Goal: Information Seeking & Learning: Learn about a topic

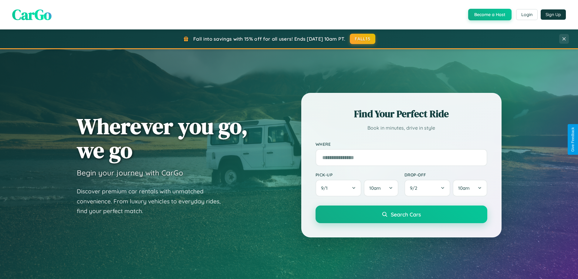
scroll to position [1167, 0]
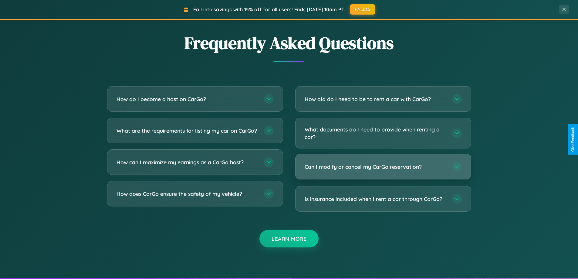
click at [383, 166] on h3 "Can I modify or cancel my CarGo reservation?" at bounding box center [374, 167] width 141 height 8
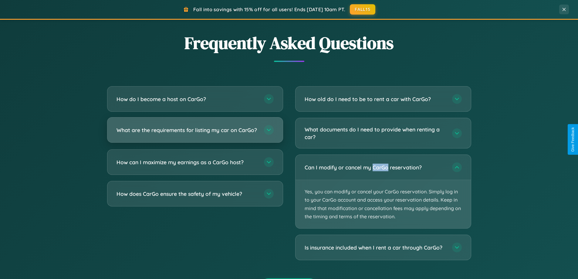
click at [195, 133] on h3 "What are the requirements for listing my car on CarGo?" at bounding box center [186, 130] width 141 height 8
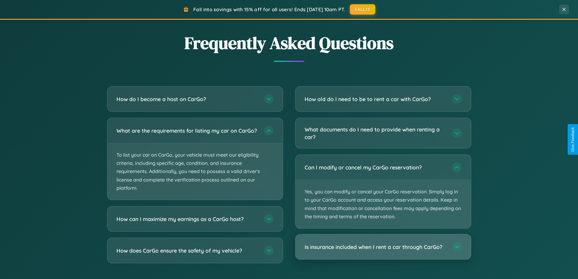
click at [383, 247] on h3 "Is insurance included when I rent a car through CarGo?" at bounding box center [374, 247] width 141 height 8
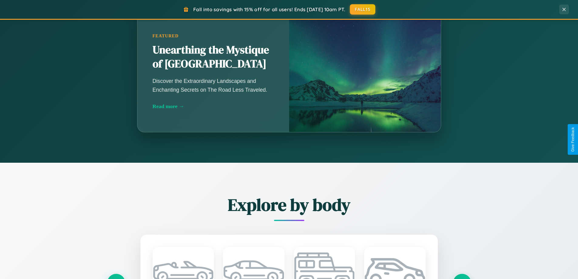
scroll to position [417, 0]
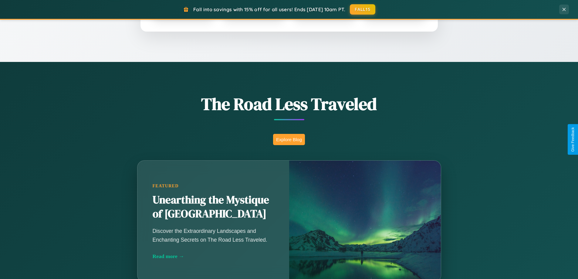
click at [289, 139] on button "Explore Blog" at bounding box center [289, 139] width 32 height 11
